Goal: Task Accomplishment & Management: Manage account settings

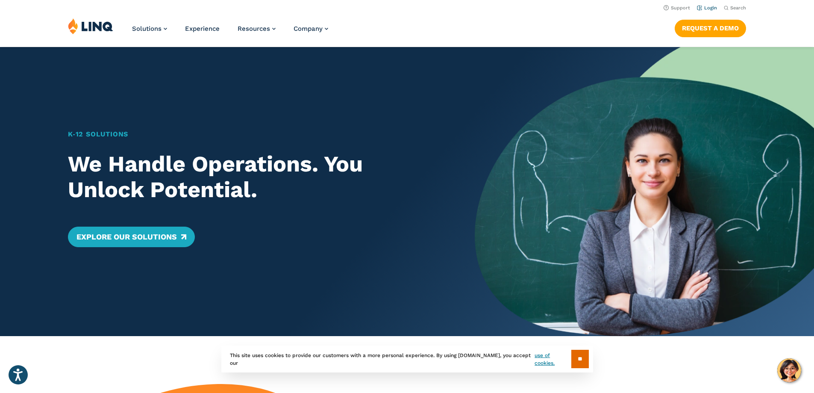
click at [700, 7] on link "Login" at bounding box center [707, 8] width 20 height 6
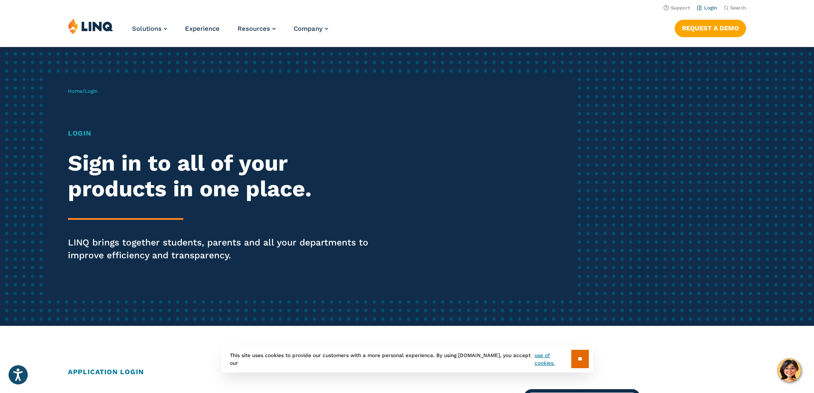
click at [704, 6] on link "Login" at bounding box center [707, 8] width 20 height 6
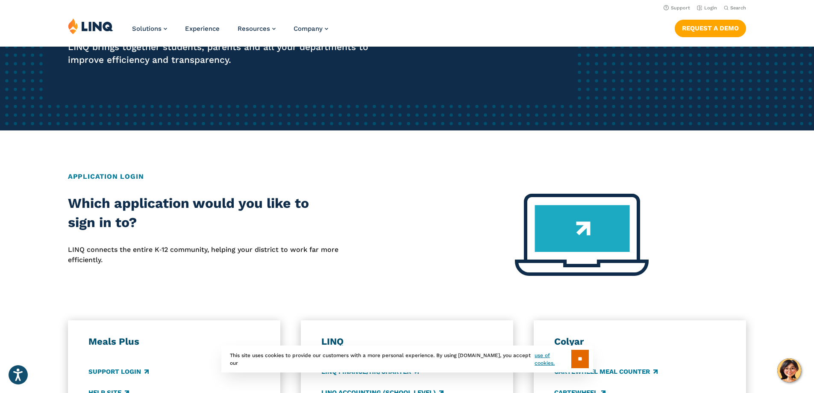
scroll to position [171, 0]
